Goal: Task Accomplishment & Management: Manage account settings

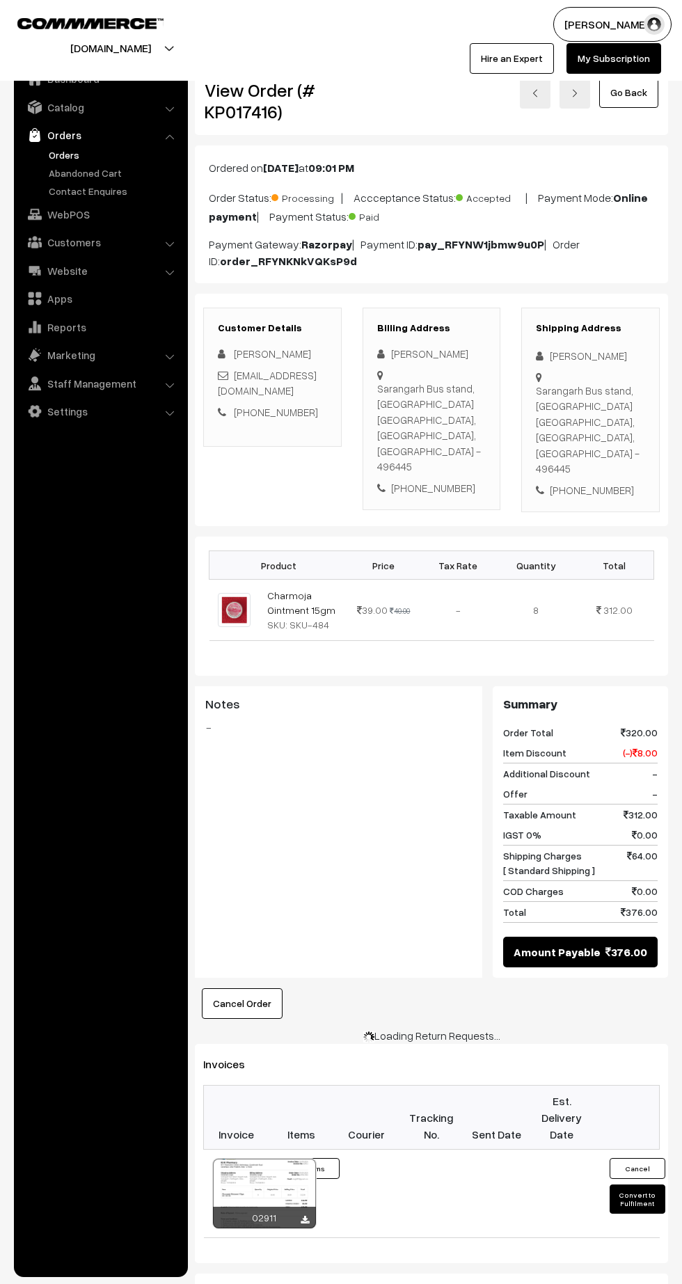
scroll to position [13, 0]
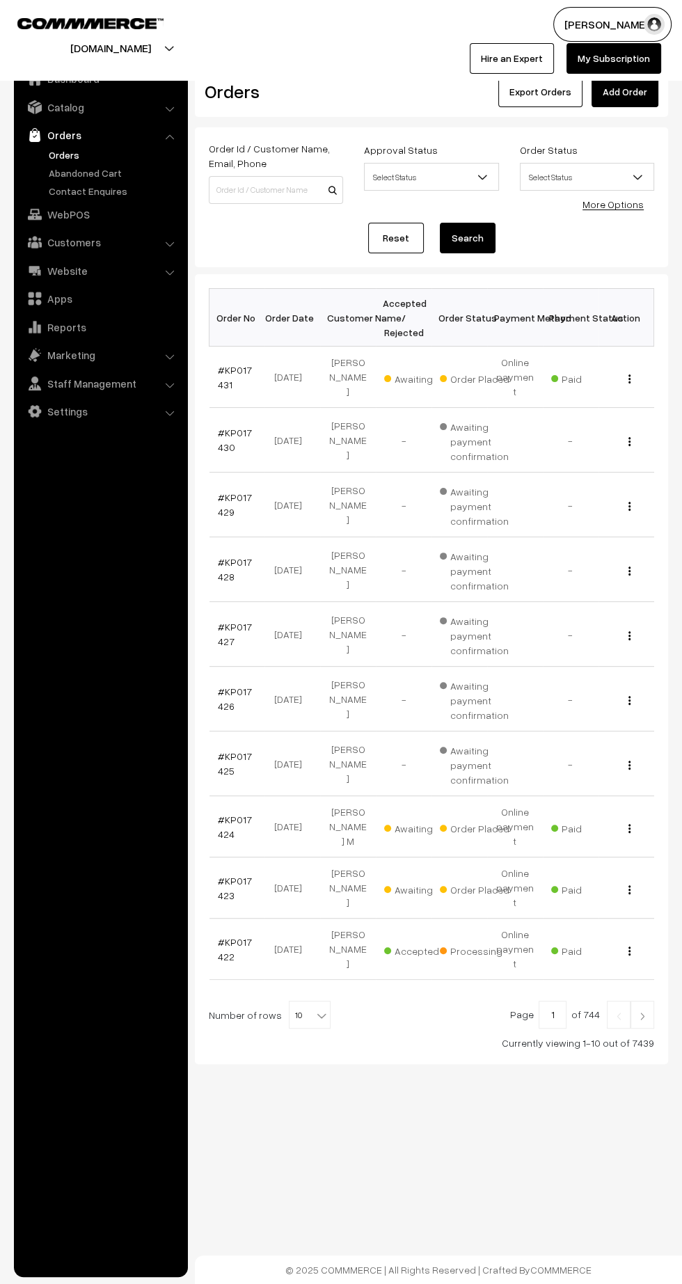
click at [235, 875] on link "#KP017423" at bounding box center [235, 888] width 34 height 26
click at [228, 814] on link "#KP017424" at bounding box center [235, 827] width 34 height 26
click at [221, 375] on link "#KP017431" at bounding box center [235, 377] width 34 height 26
click at [222, 431] on link "#KP017430" at bounding box center [235, 440] width 34 height 26
click at [222, 495] on link "#KP017429" at bounding box center [235, 504] width 34 height 26
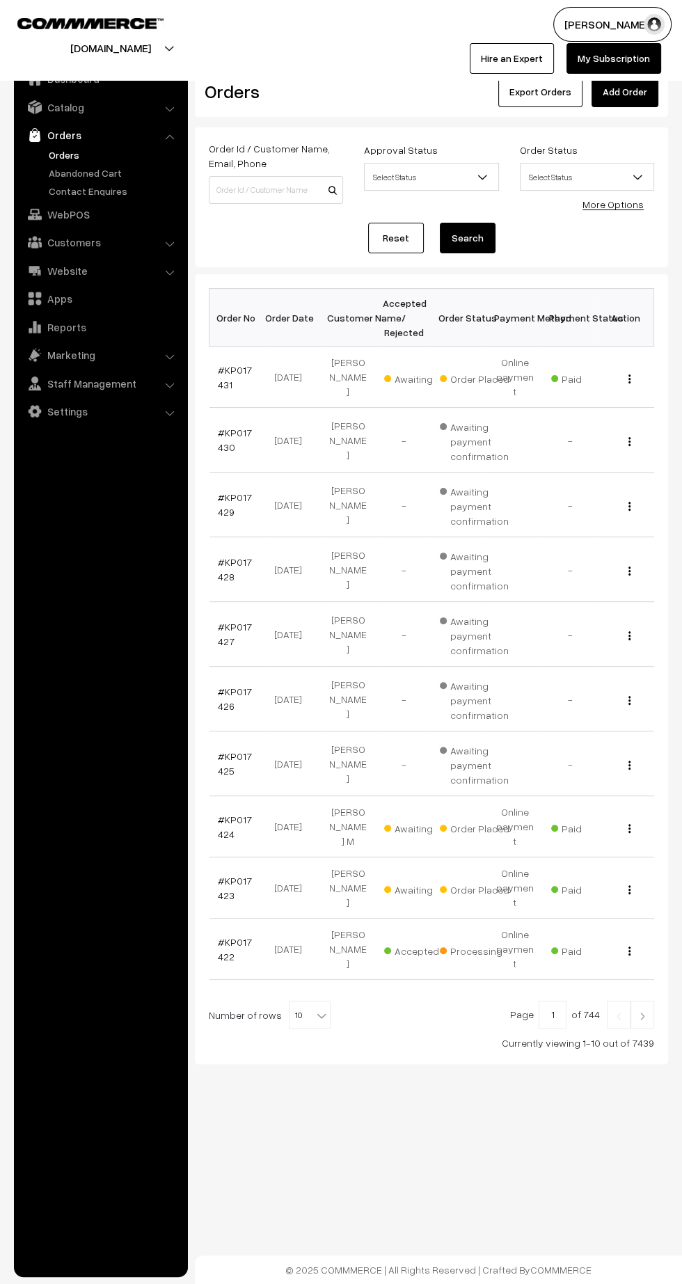
click at [223, 624] on link "#KP017427" at bounding box center [235, 634] width 34 height 26
click at [222, 686] on link "#KP017426" at bounding box center [235, 699] width 34 height 26
click at [226, 750] on link "#KP017425" at bounding box center [235, 763] width 34 height 26
click at [223, 686] on link "#KP017426" at bounding box center [235, 699] width 34 height 26
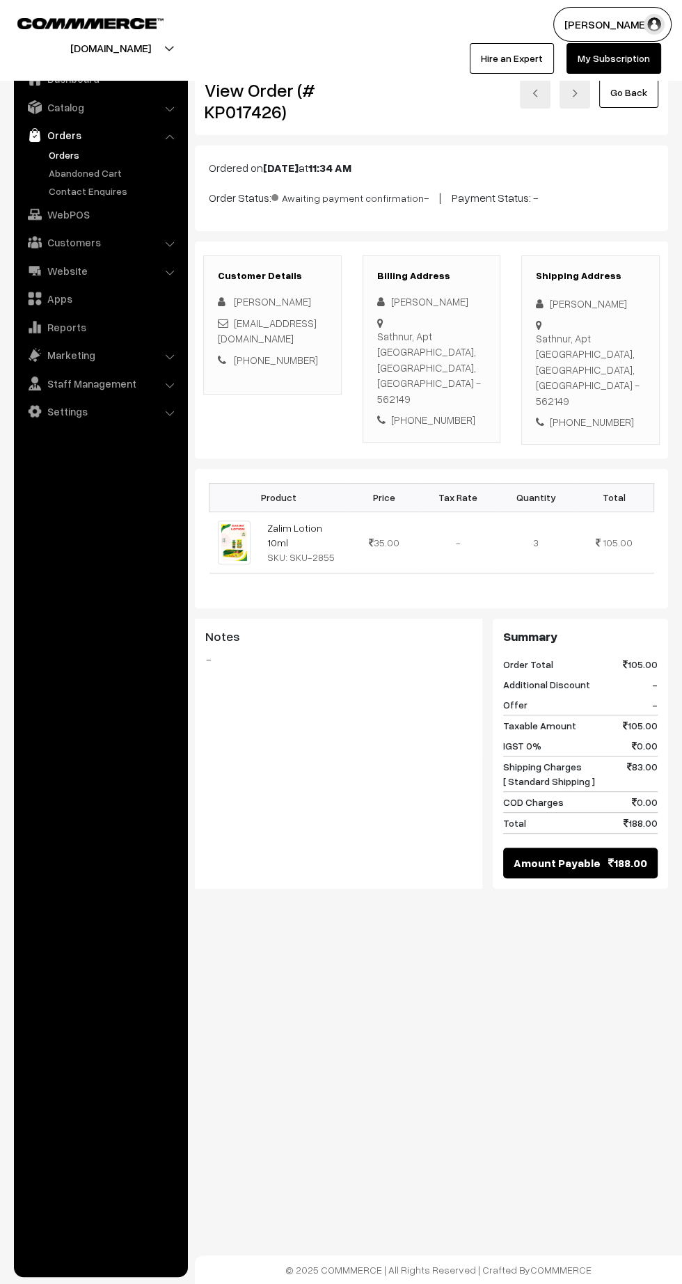
click at [278, 522] on link "Zalim Lotion 10ml" at bounding box center [294, 535] width 55 height 26
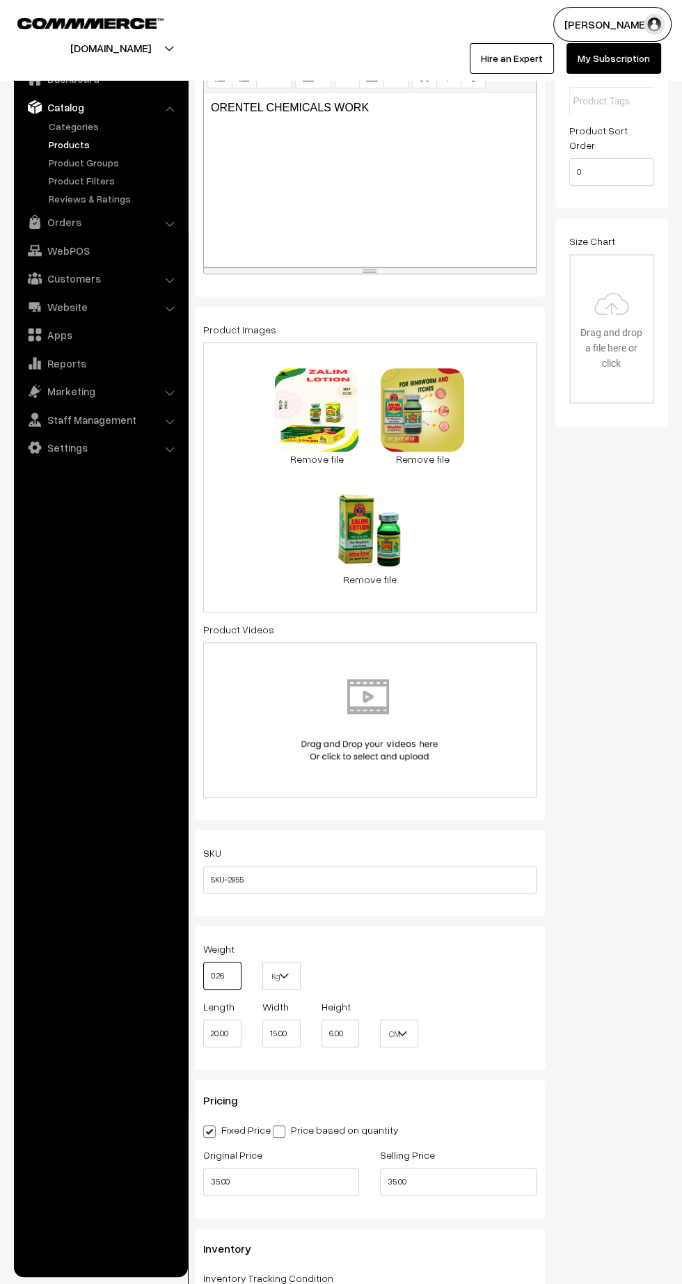
click at [225, 973] on input "0.26" at bounding box center [222, 976] width 38 height 28
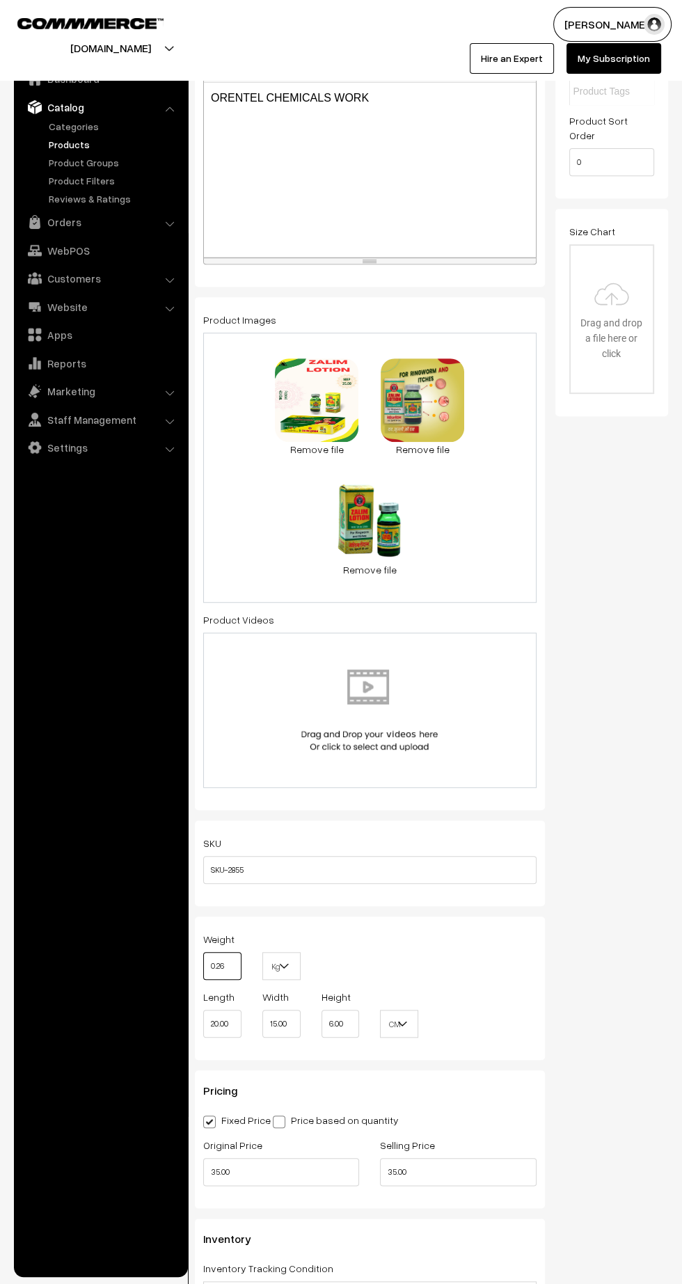
scroll to position [384, 0]
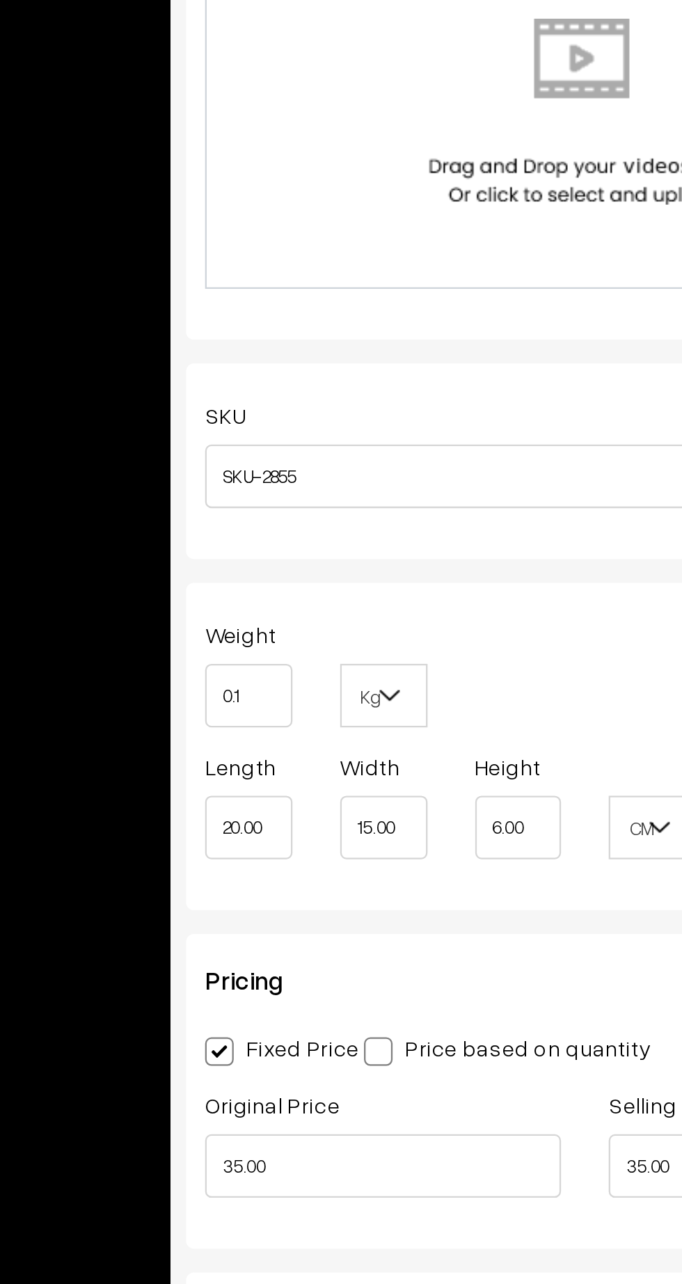
click at [142, 853] on ul "Dashboard Catalog" at bounding box center [101, 667] width 174 height 1222
click at [225, 926] on input "0.1" at bounding box center [222, 930] width 38 height 28
type input "0.13"
click at [147, 829] on ul "Dashboard Catalog" at bounding box center [101, 667] width 174 height 1222
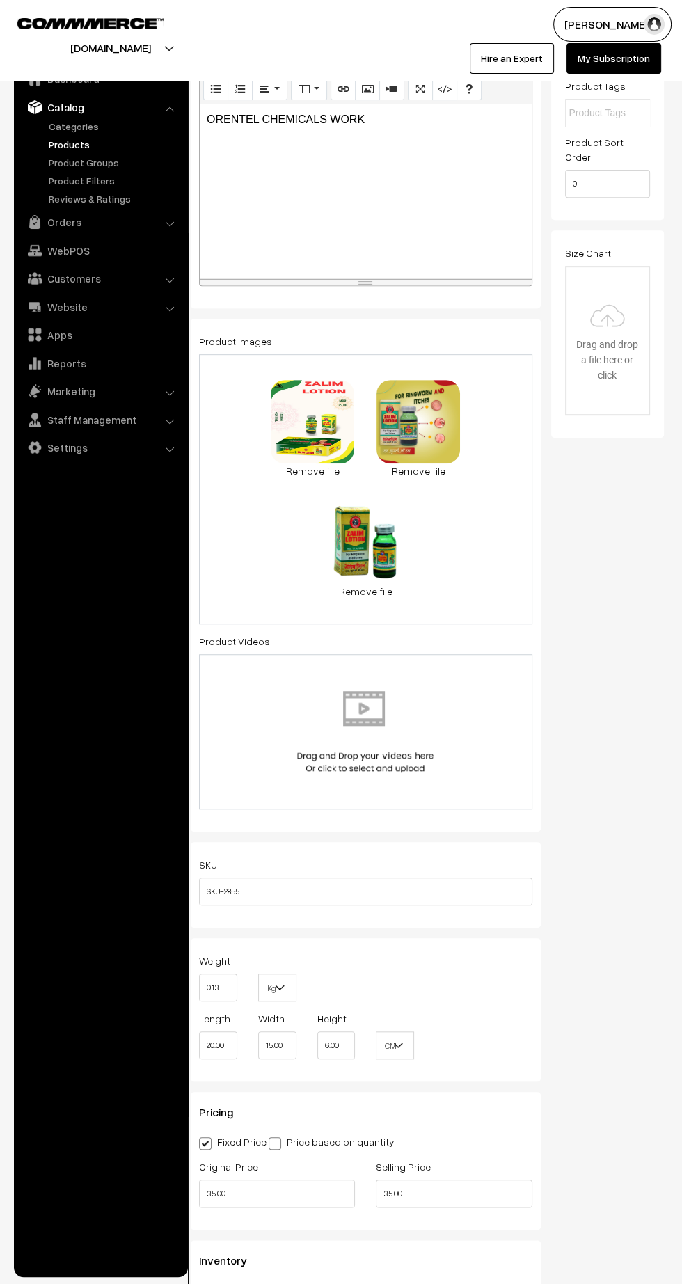
scroll to position [0, 0]
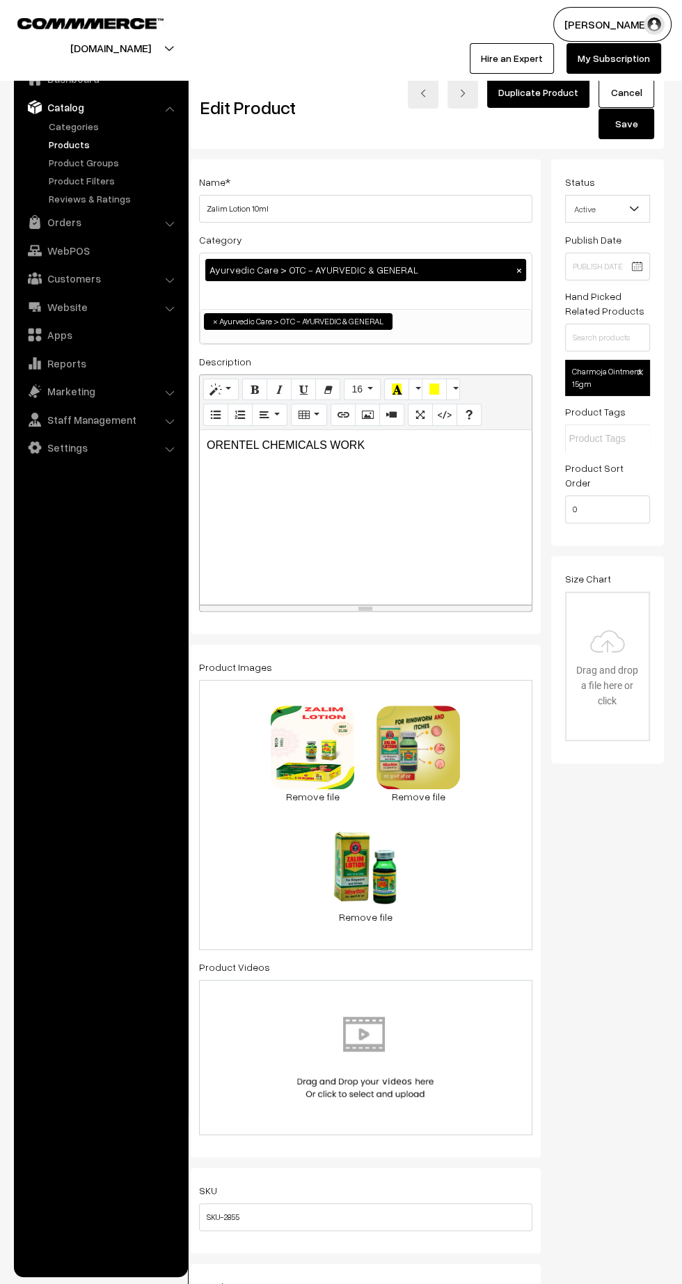
click at [626, 123] on button "Save" at bounding box center [627, 124] width 56 height 31
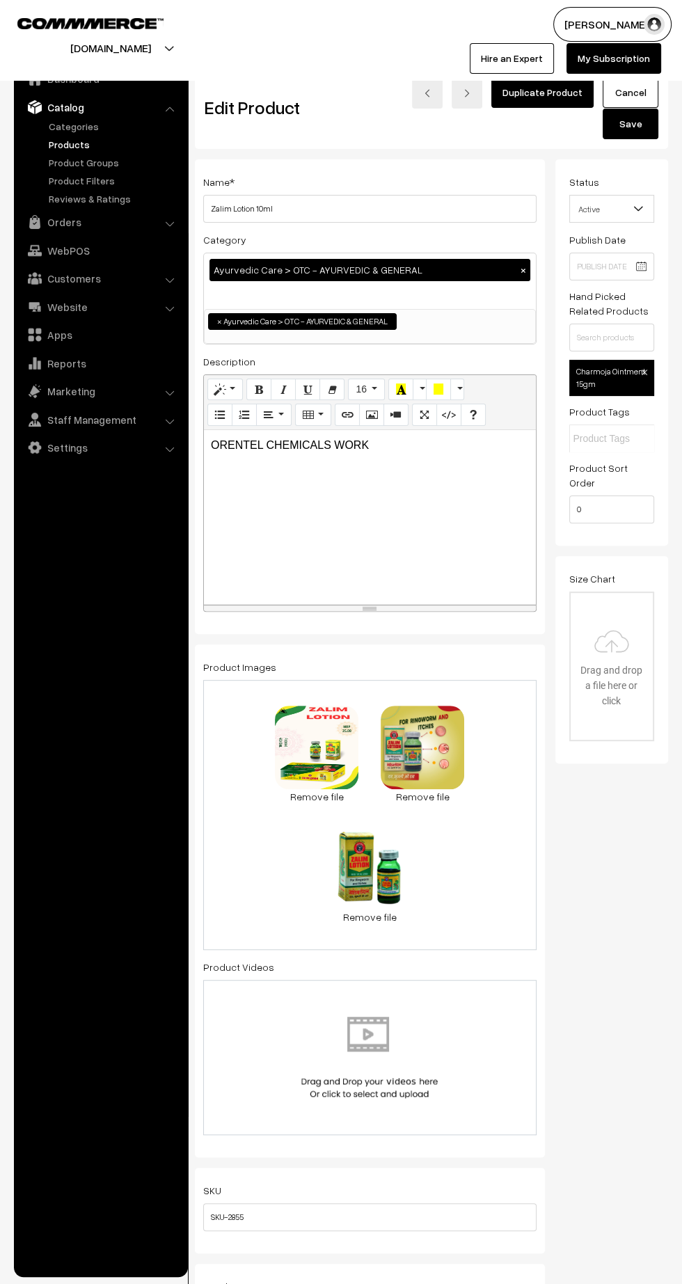
click at [65, 223] on link "Orders" at bounding box center [100, 222] width 166 height 25
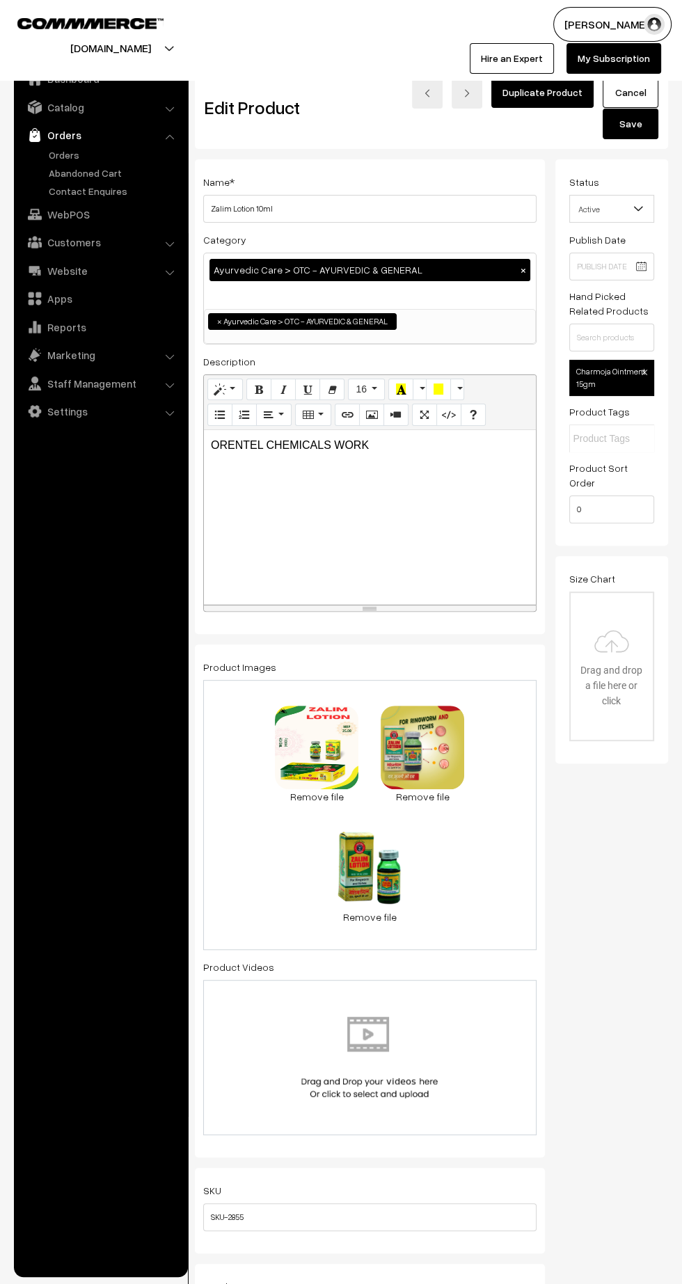
click at [58, 157] on link "Orders" at bounding box center [114, 155] width 138 height 15
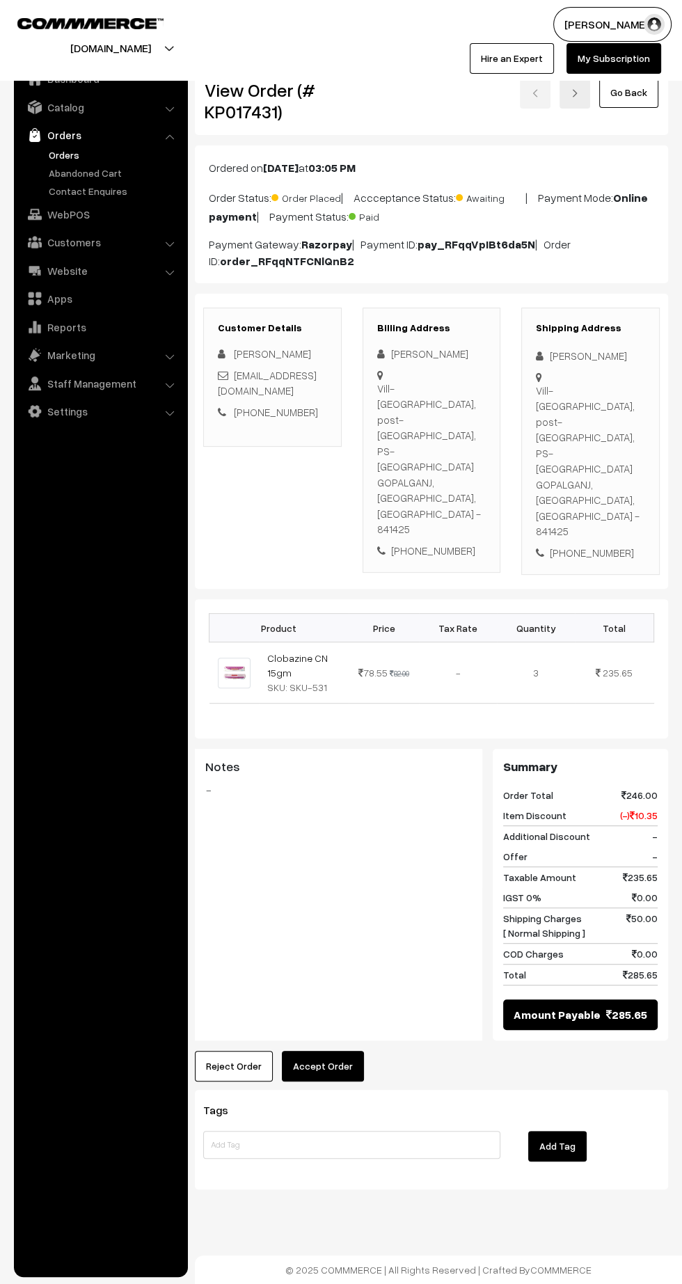
click at [93, 244] on link "Customers" at bounding box center [100, 242] width 166 height 25
click at [74, 105] on link "Catalog" at bounding box center [100, 107] width 166 height 25
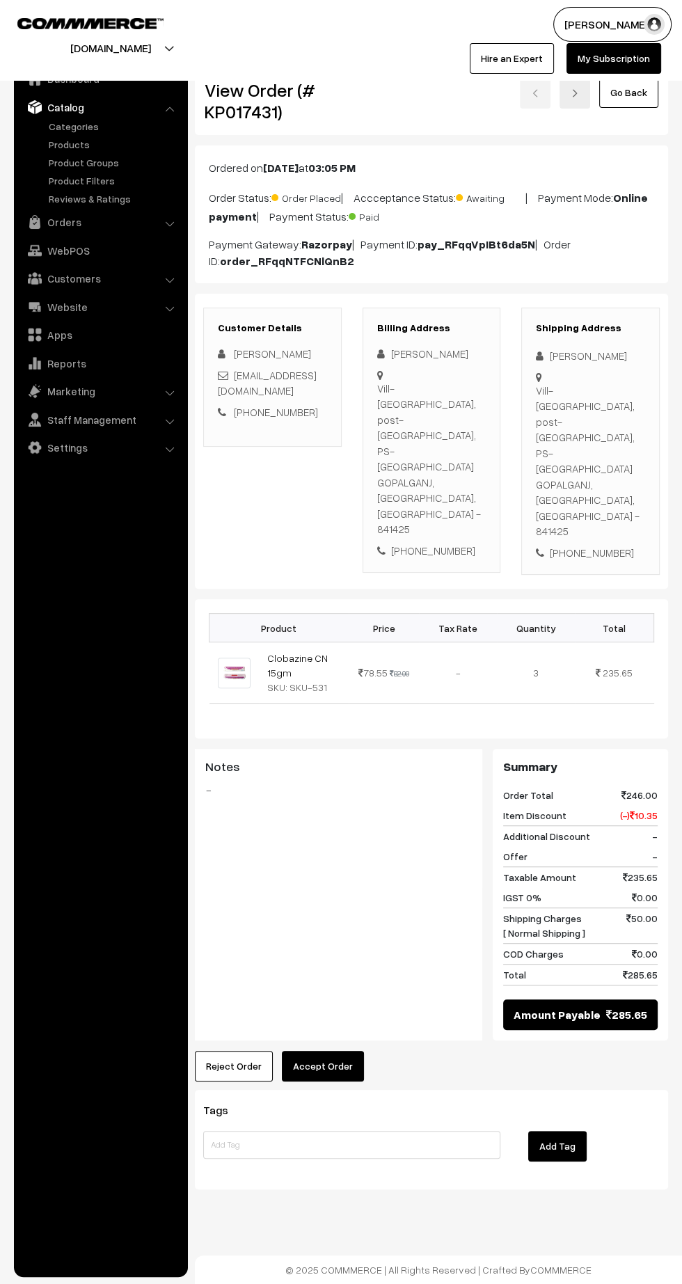
click at [71, 150] on link "Products" at bounding box center [114, 144] width 138 height 15
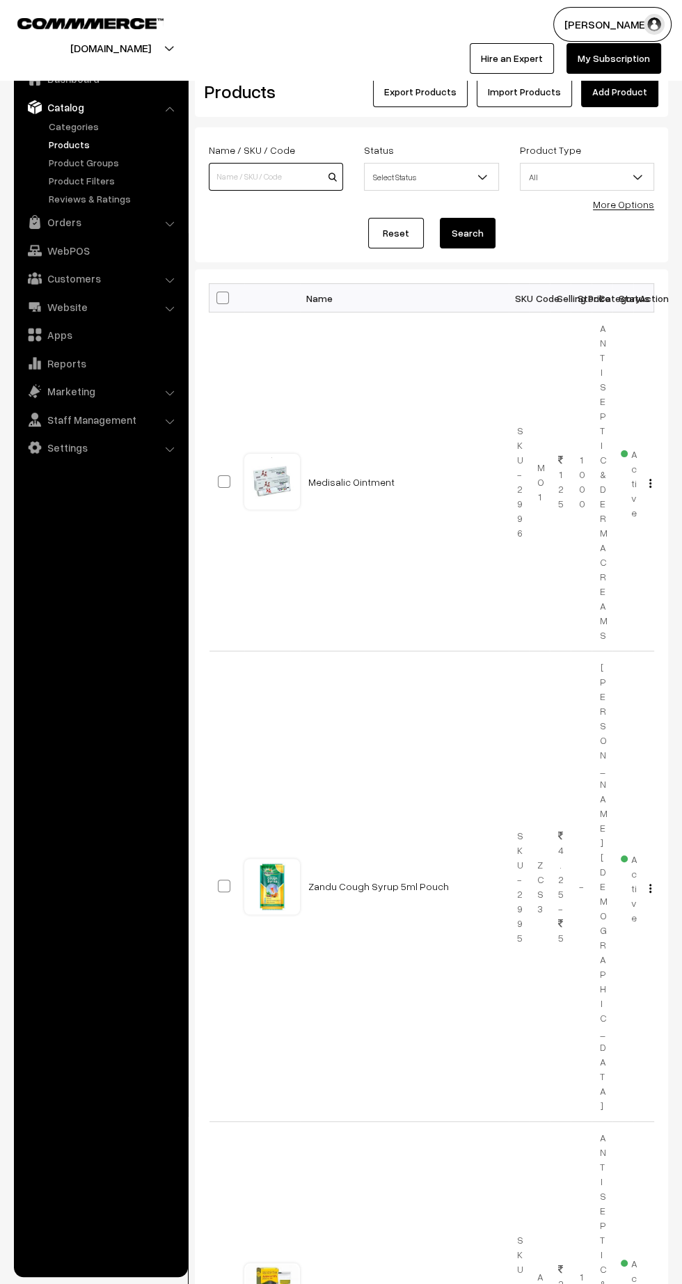
click at [255, 171] on input at bounding box center [276, 177] width 134 height 28
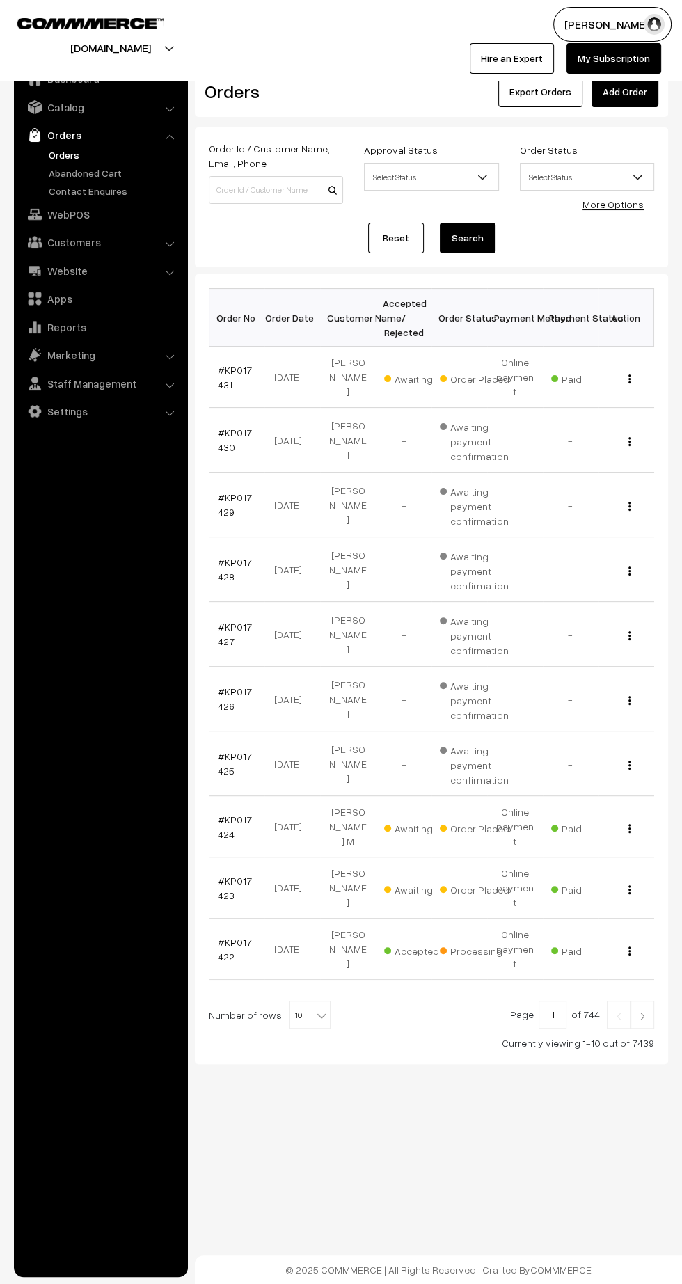
click at [643, 1012] on img at bounding box center [642, 1016] width 13 height 8
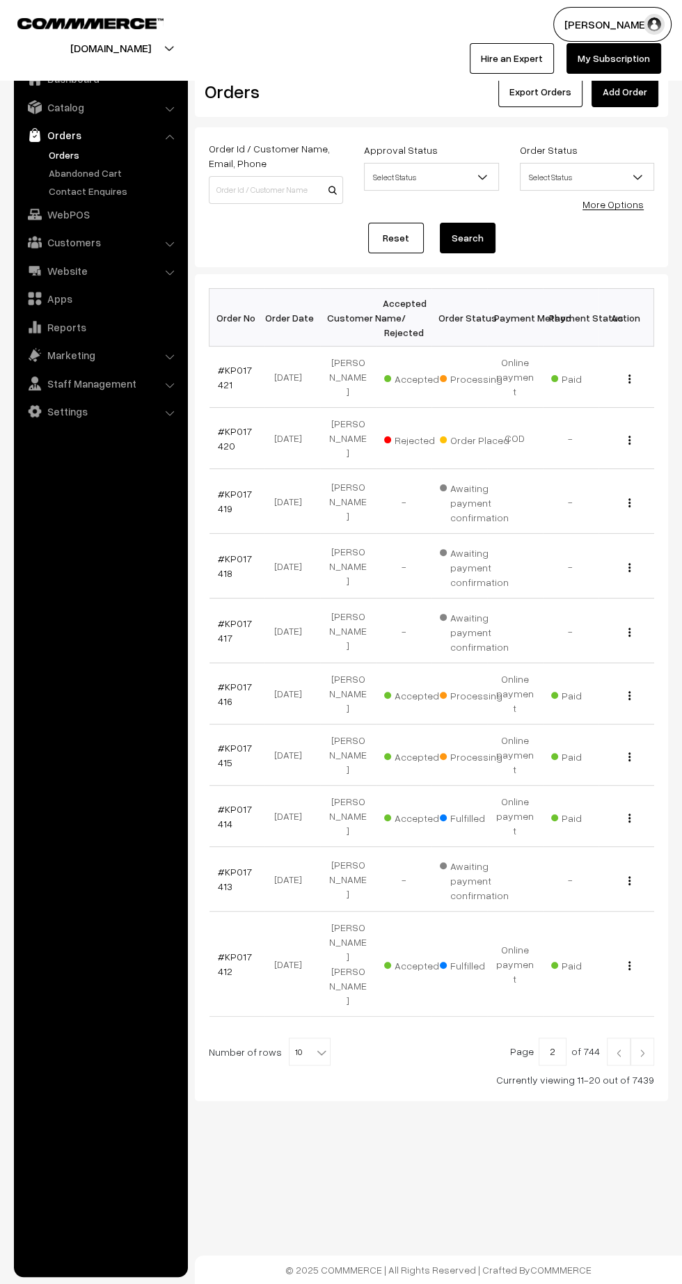
click at [219, 742] on link "#KP017415" at bounding box center [235, 755] width 34 height 26
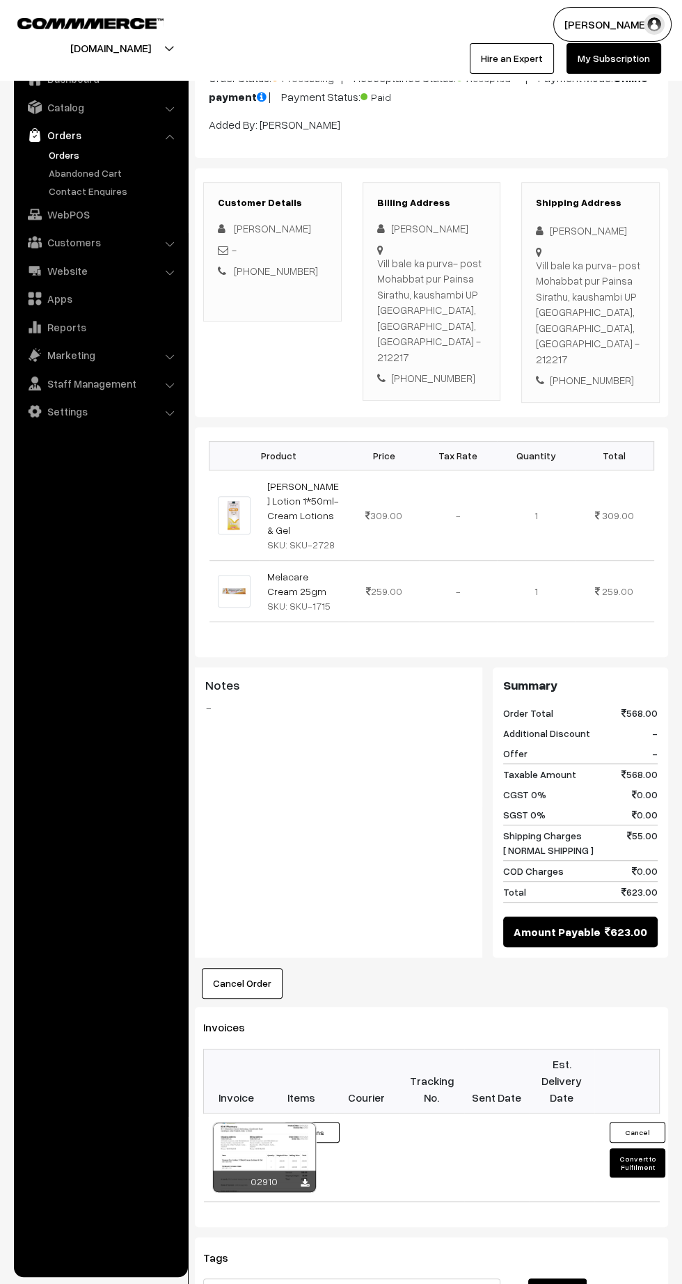
scroll to position [131, 0]
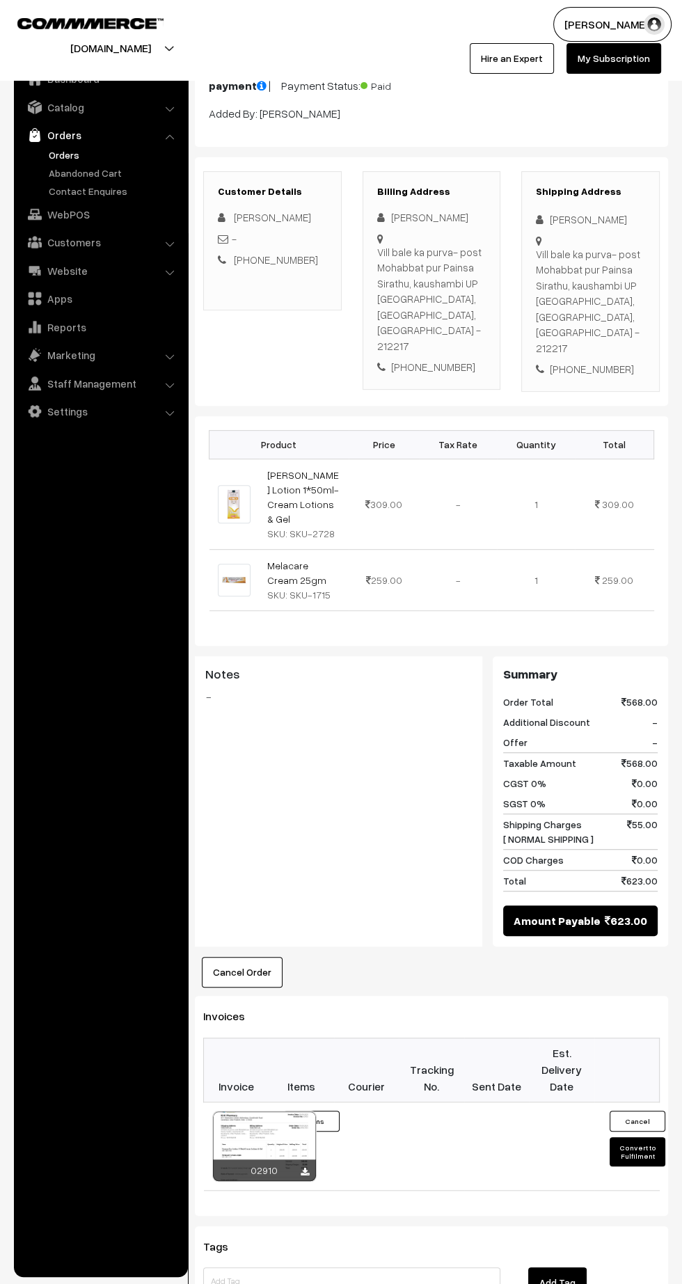
click at [304, 1168] on icon at bounding box center [305, 1172] width 8 height 9
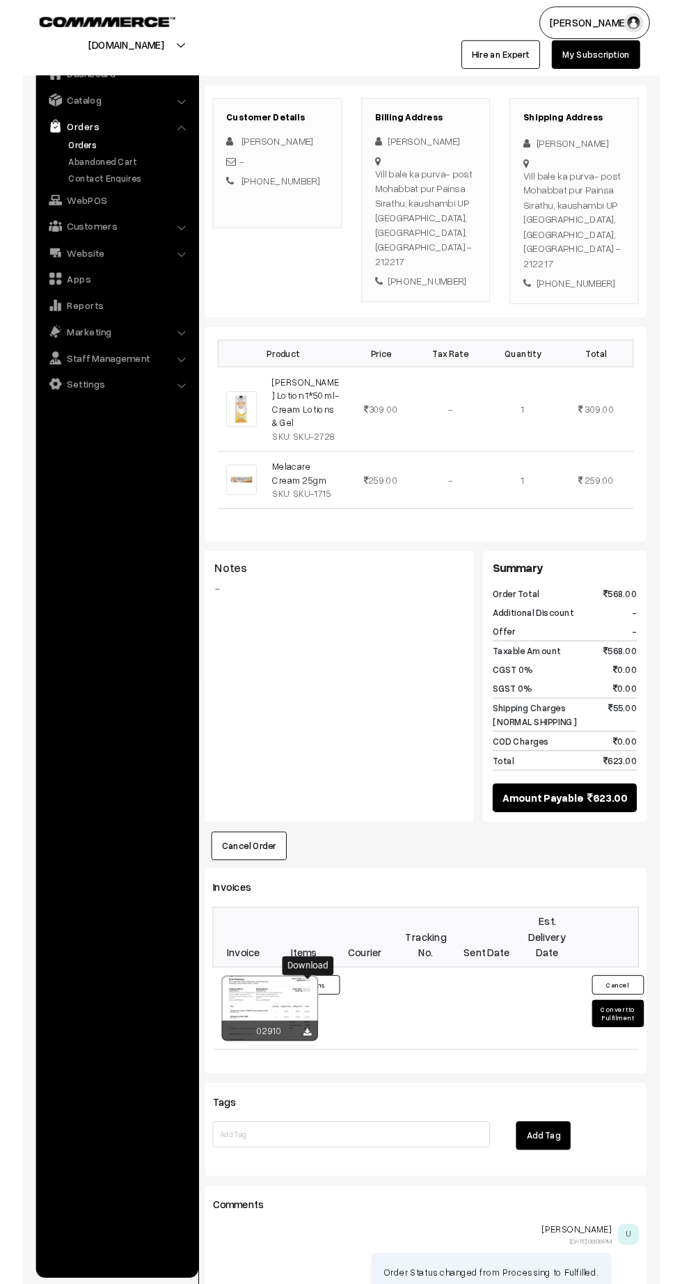
scroll to position [223, 0]
